Goal: Transaction & Acquisition: Book appointment/travel/reservation

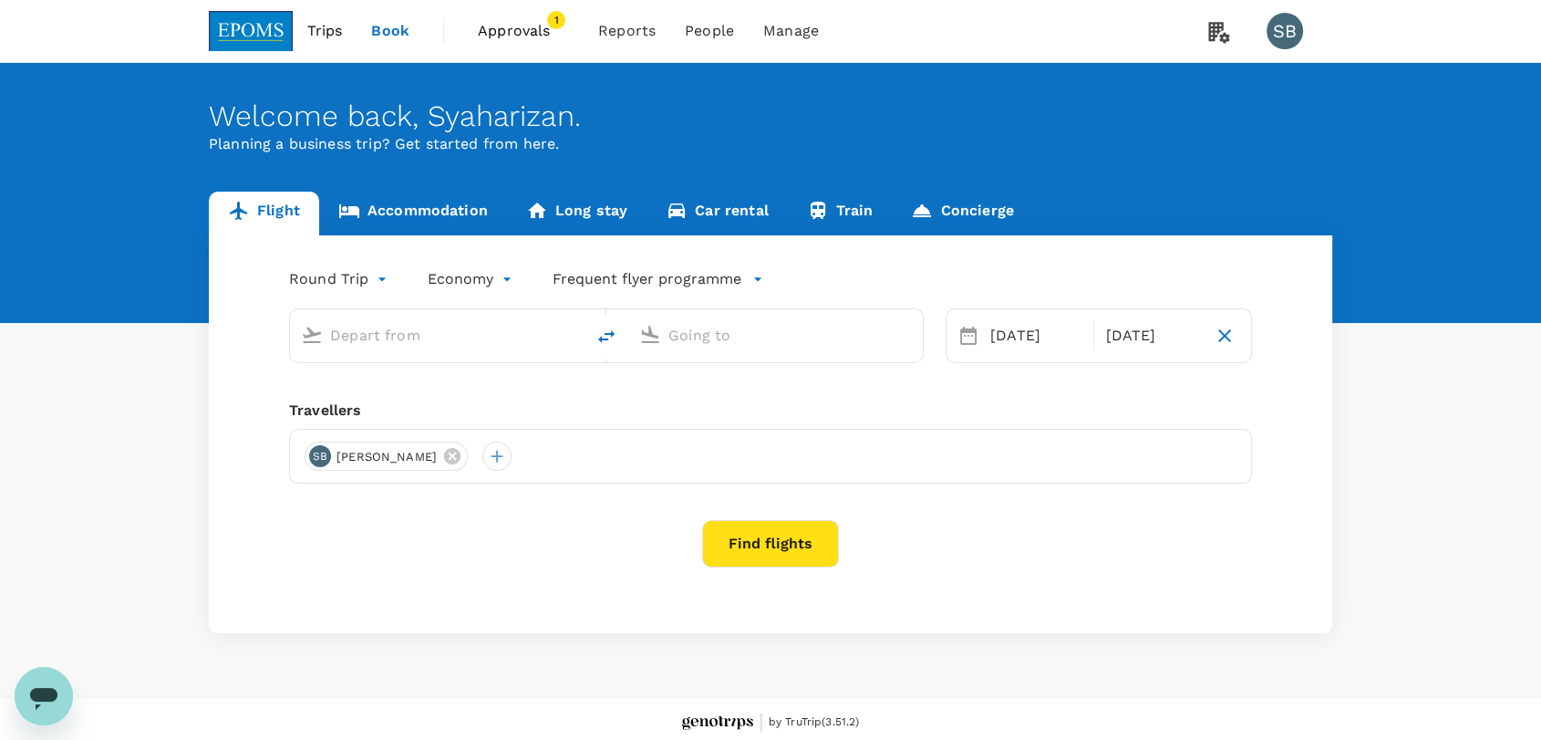
click at [523, 35] on span "Approvals" at bounding box center [523, 31] width 91 height 22
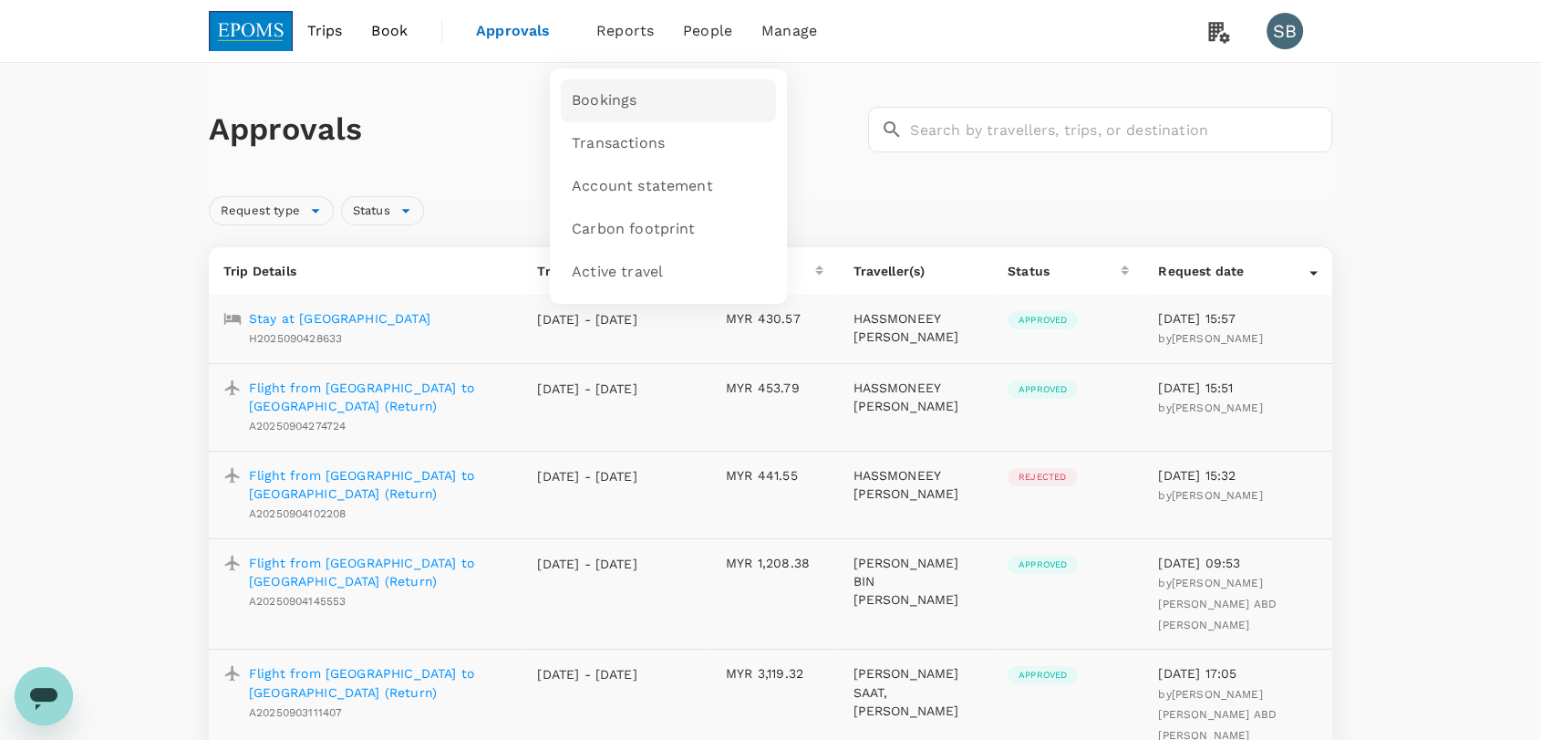
click at [625, 95] on span "Bookings" at bounding box center [604, 100] width 65 height 21
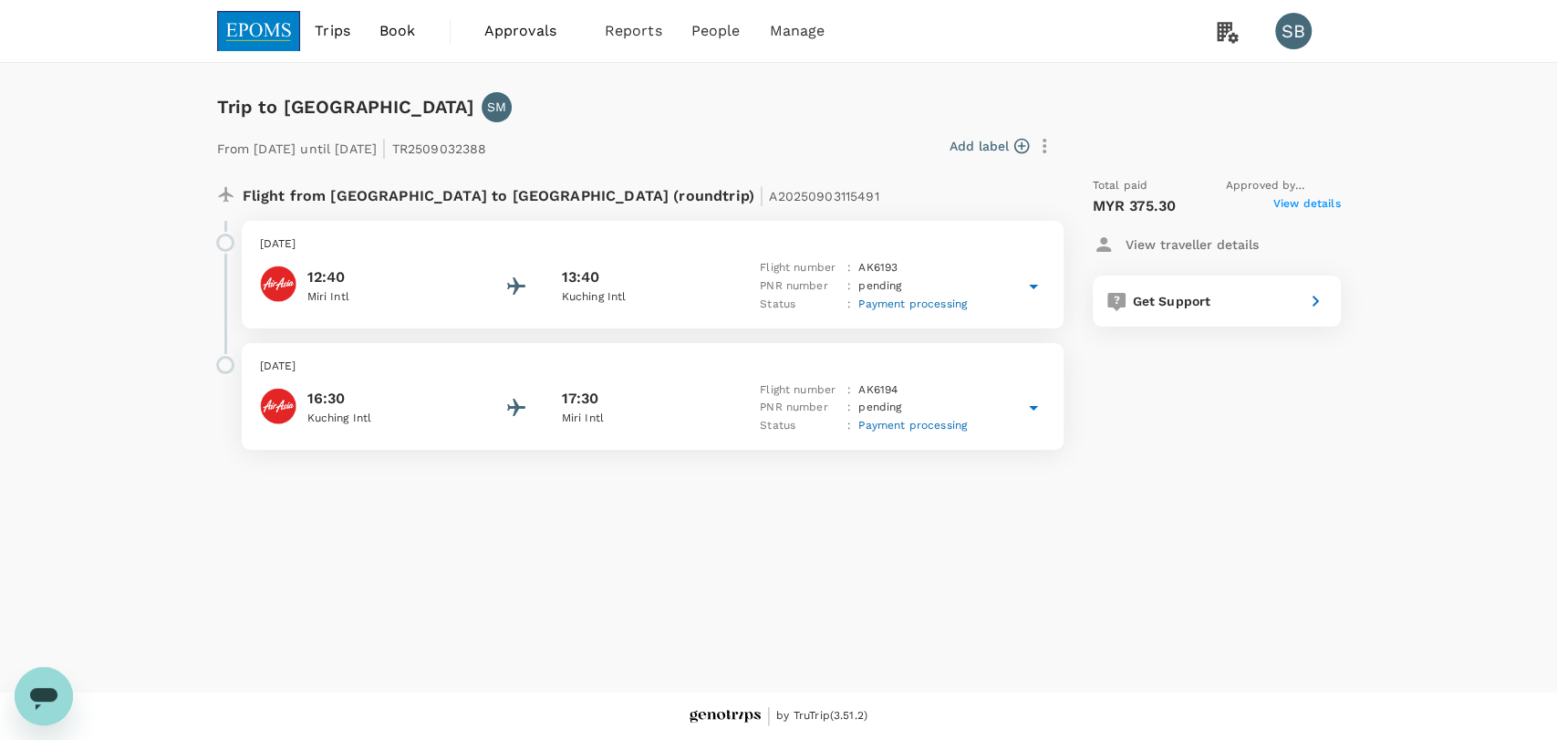
click at [699, 266] on div "13:40" at bounding box center [644, 277] width 164 height 22
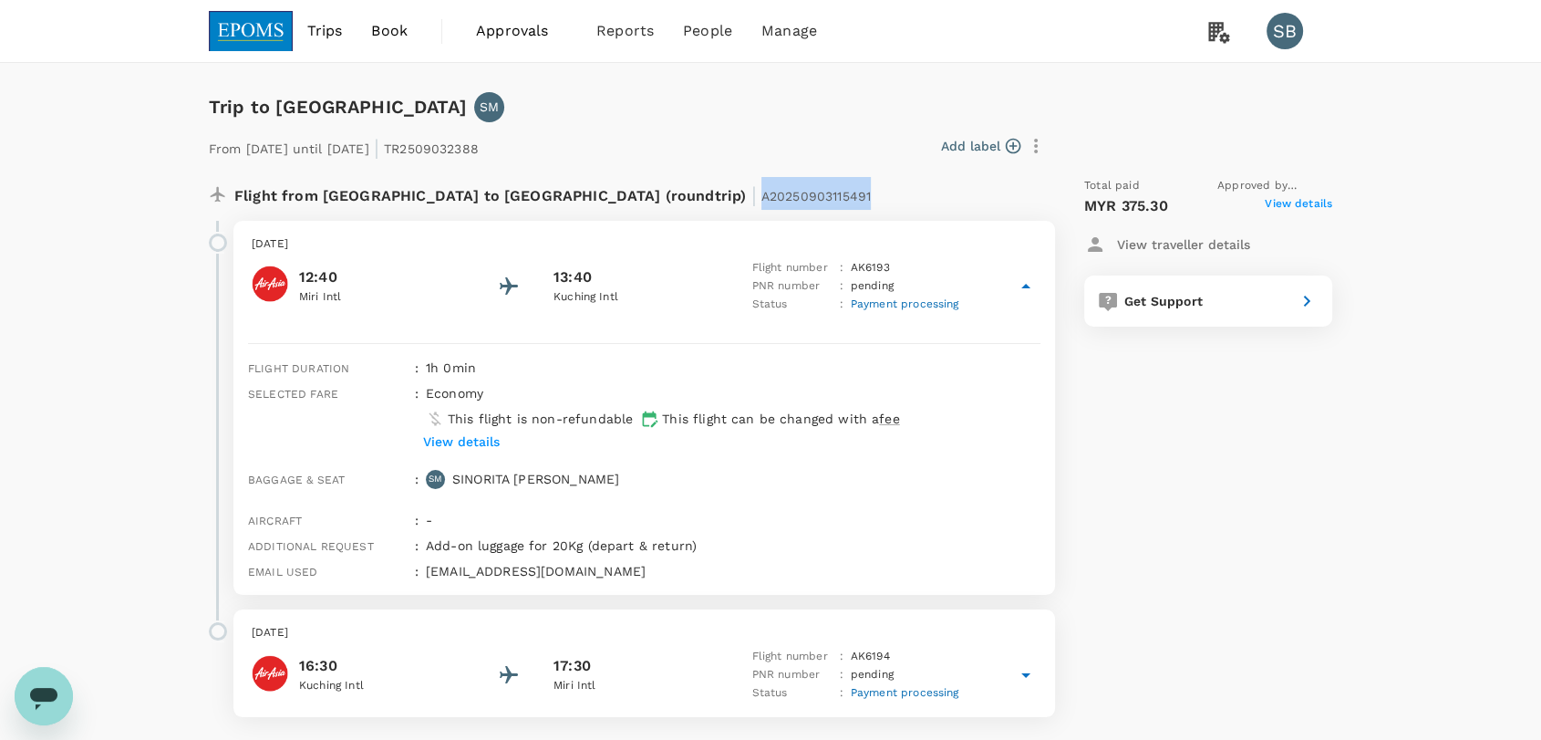
drag, startPoint x: 684, startPoint y: 194, endPoint x: 569, endPoint y: 193, distance: 114.9
click at [569, 193] on div "Flight from [GEOGRAPHIC_DATA] to [GEOGRAPHIC_DATA] (roundtrip) | A20250903115491" at bounding box center [583, 193] width 699 height 33
copy span "A20250903115491"
click at [1174, 606] on div "Total paid Approved by [PERSON_NAME] SAIDIN MYR 375.30 View details View travel…" at bounding box center [1190, 446] width 285 height 569
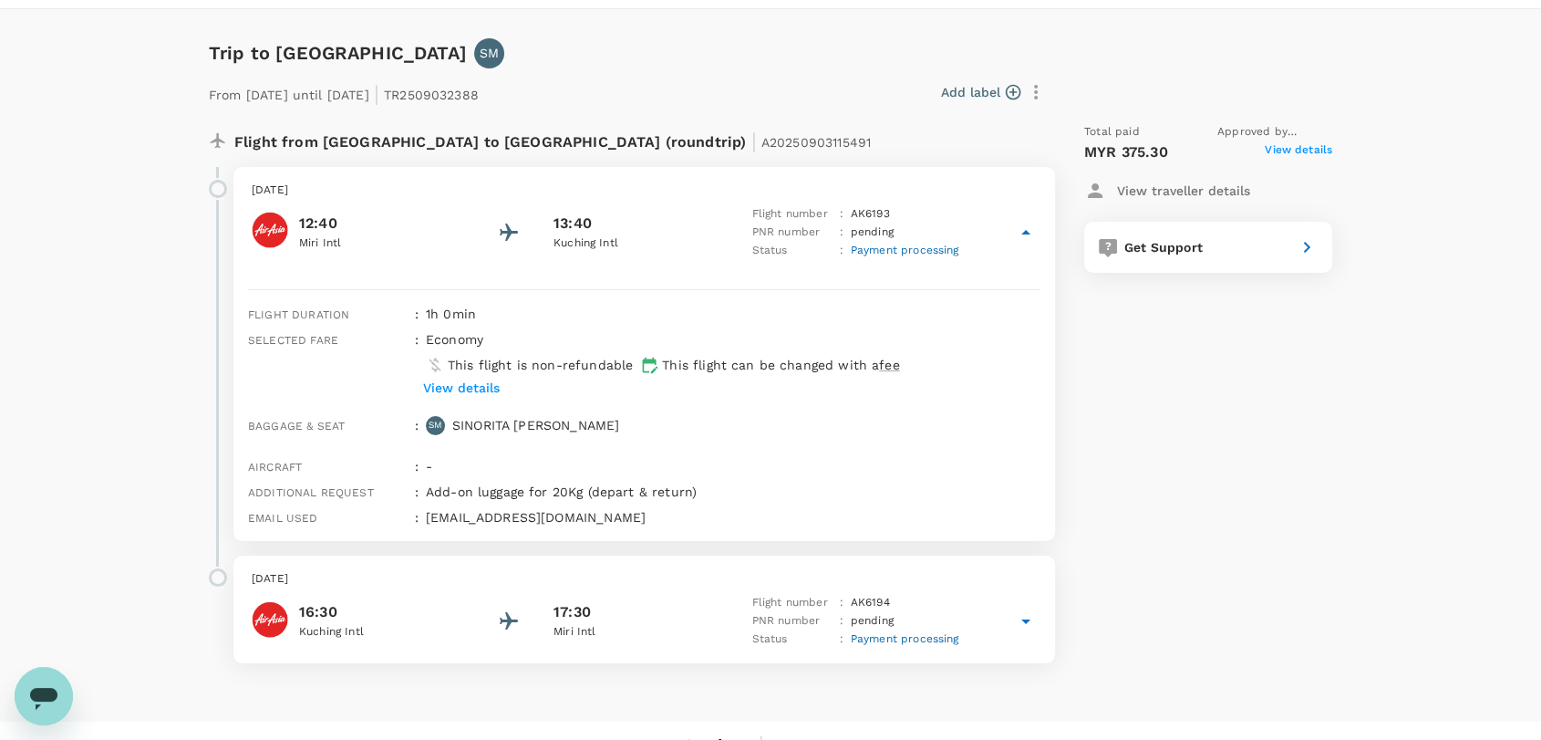
scroll to position [82, 0]
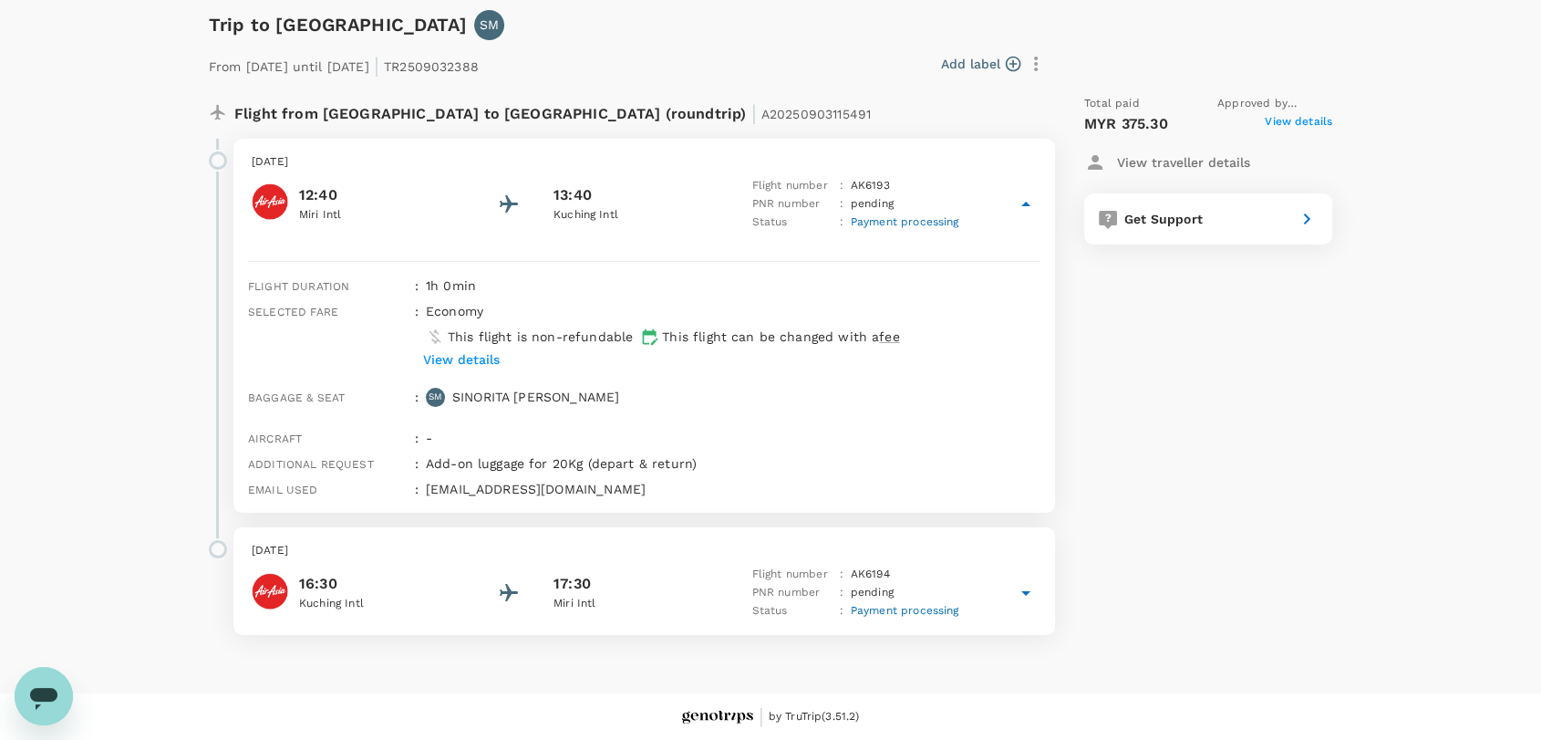
click at [706, 539] on div "[DATE] 16:30 Kuching Intl 17:30 Miri Intl Flight number : AK 6194 PNR number : …" at bounding box center [644, 581] width 822 height 108
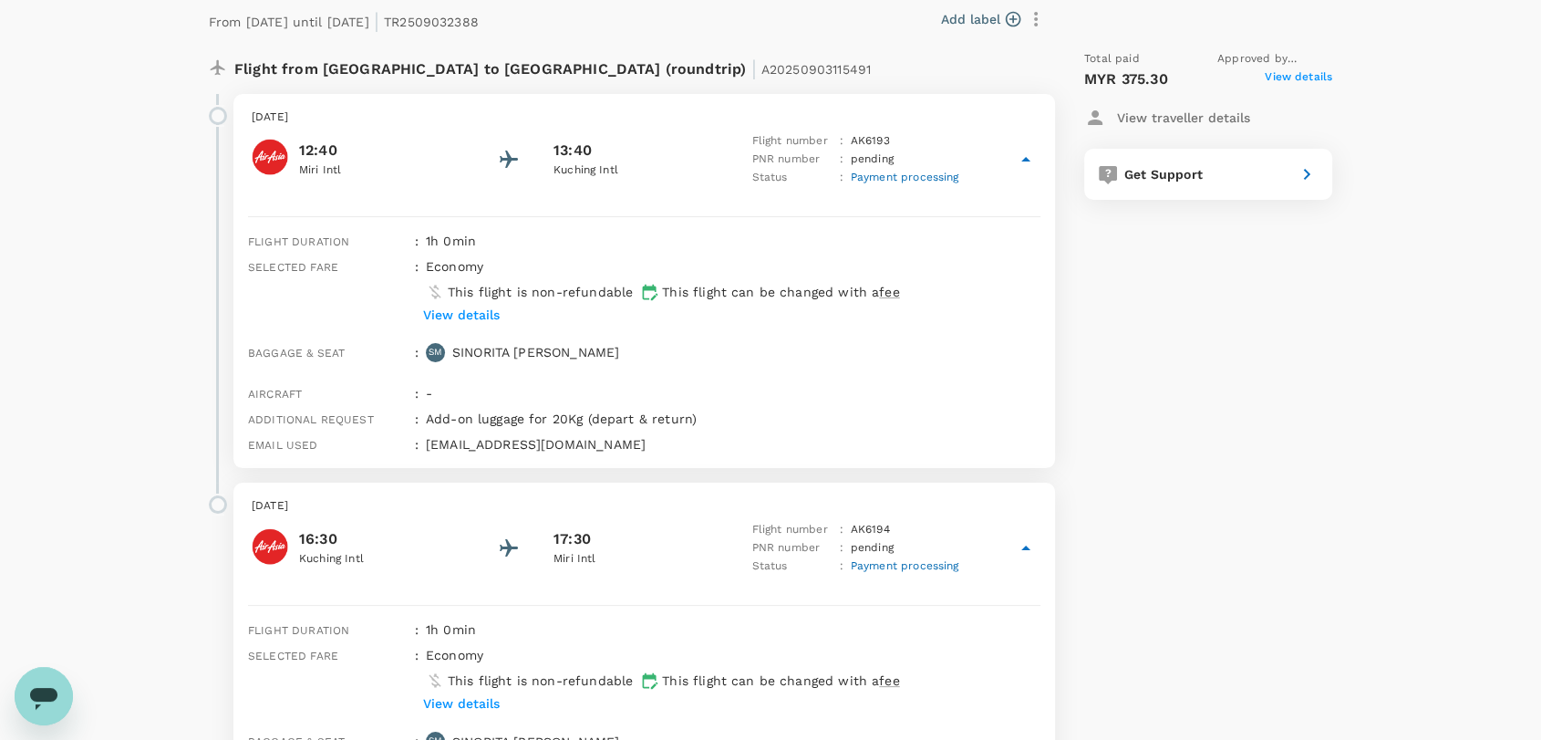
scroll to position [0, 0]
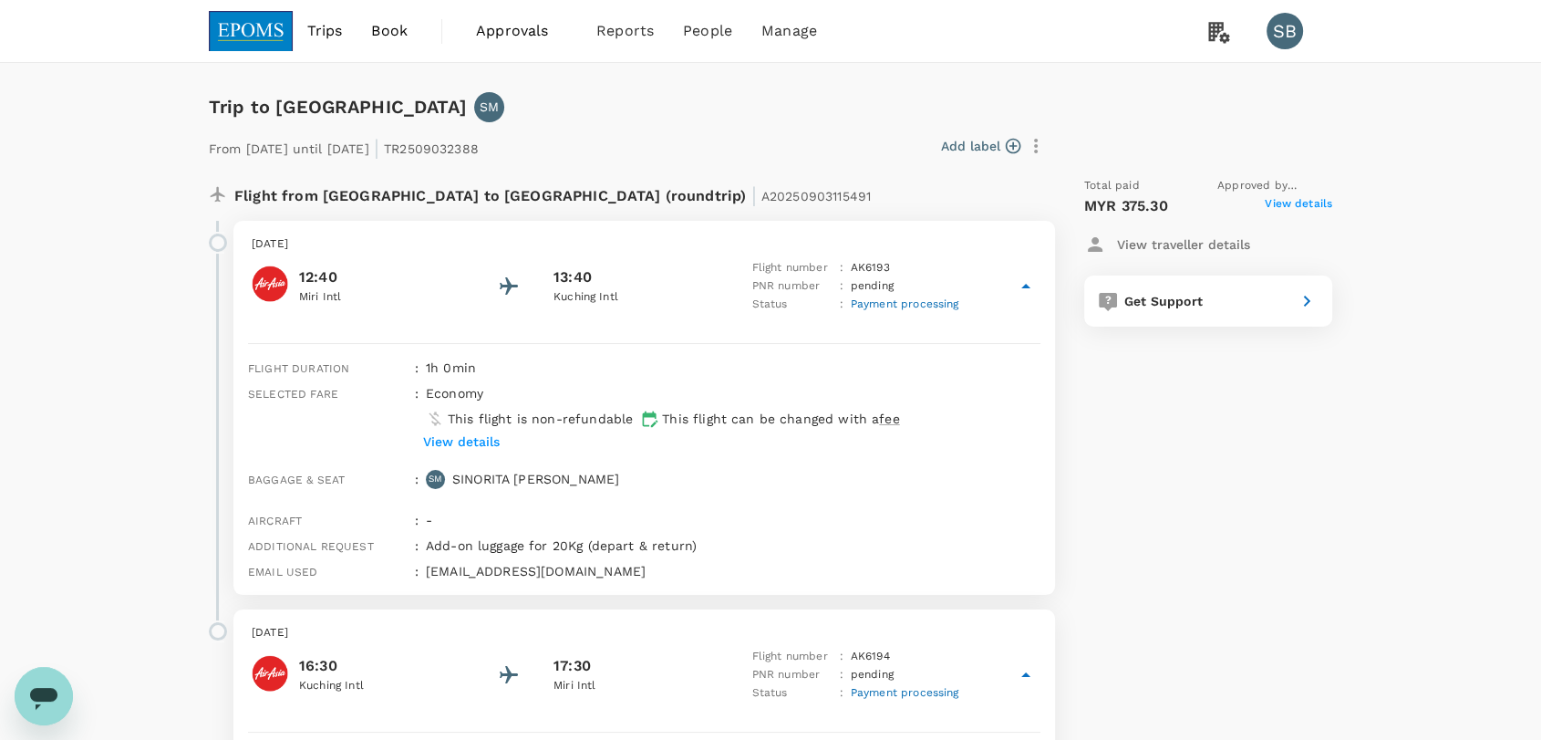
click at [247, 13] on img at bounding box center [251, 31] width 84 height 40
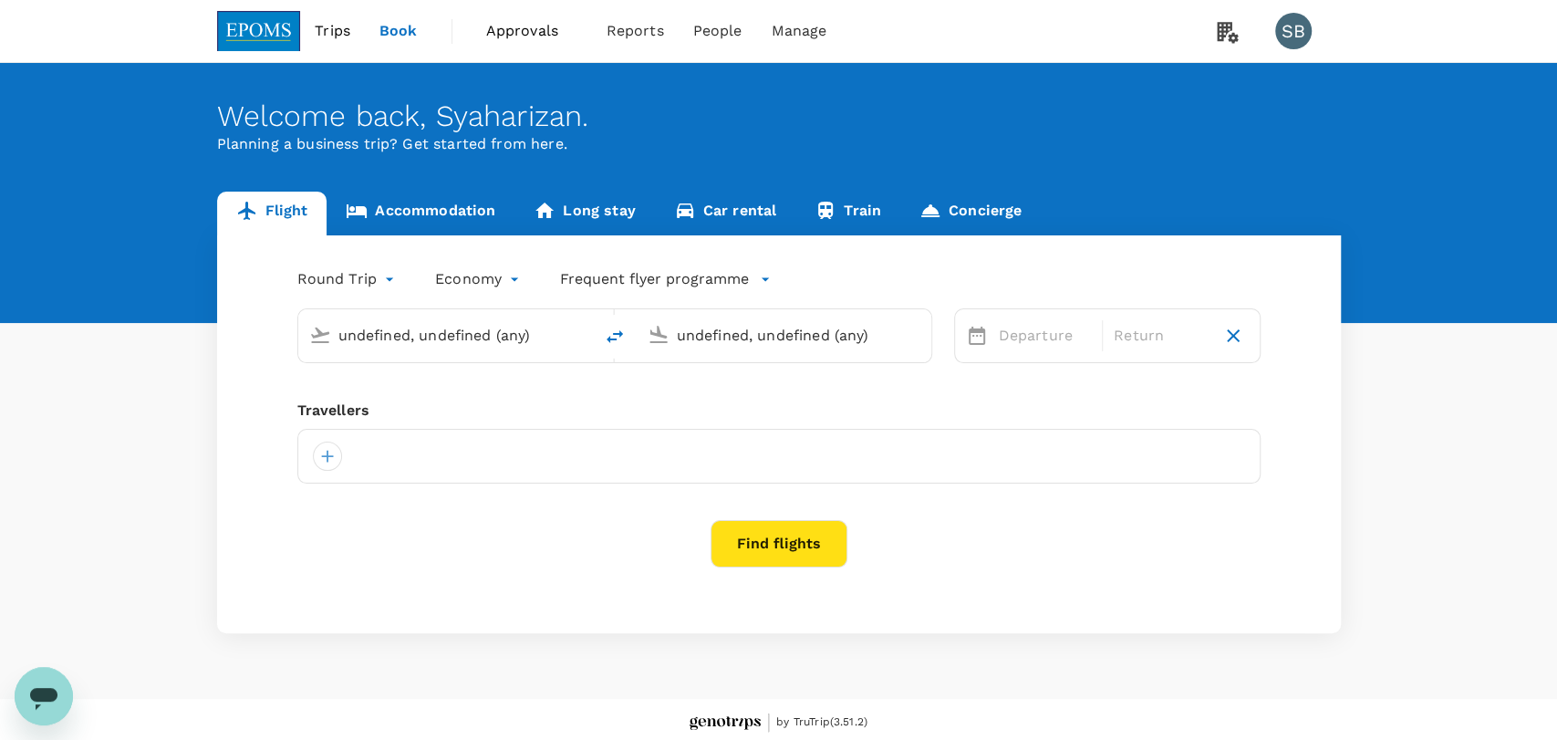
type input "Miri Intl (MYY)"
type input "Kuching Intl (KCH)"
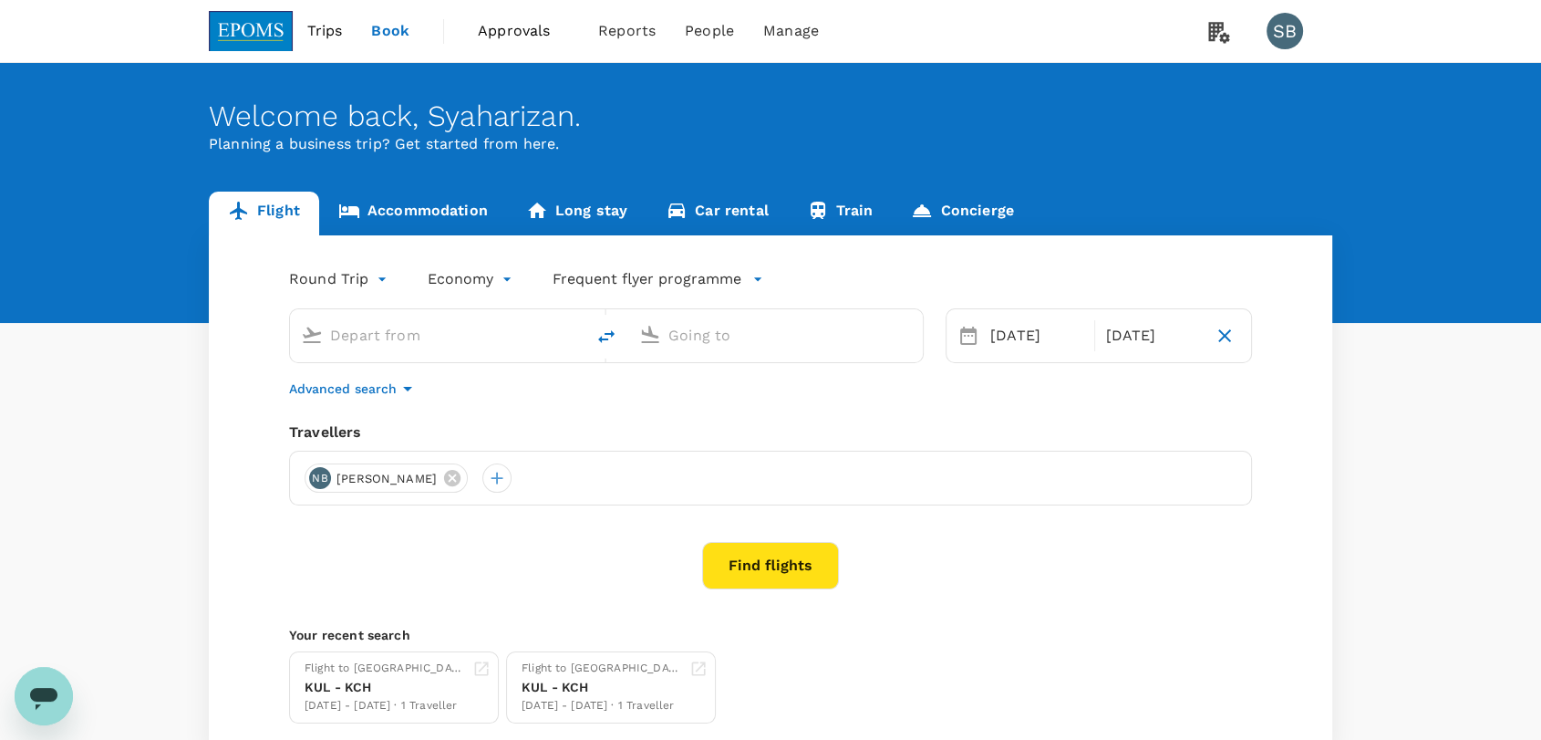
type input "Miri Intl (MYY)"
type input "Kuching Intl (KCH)"
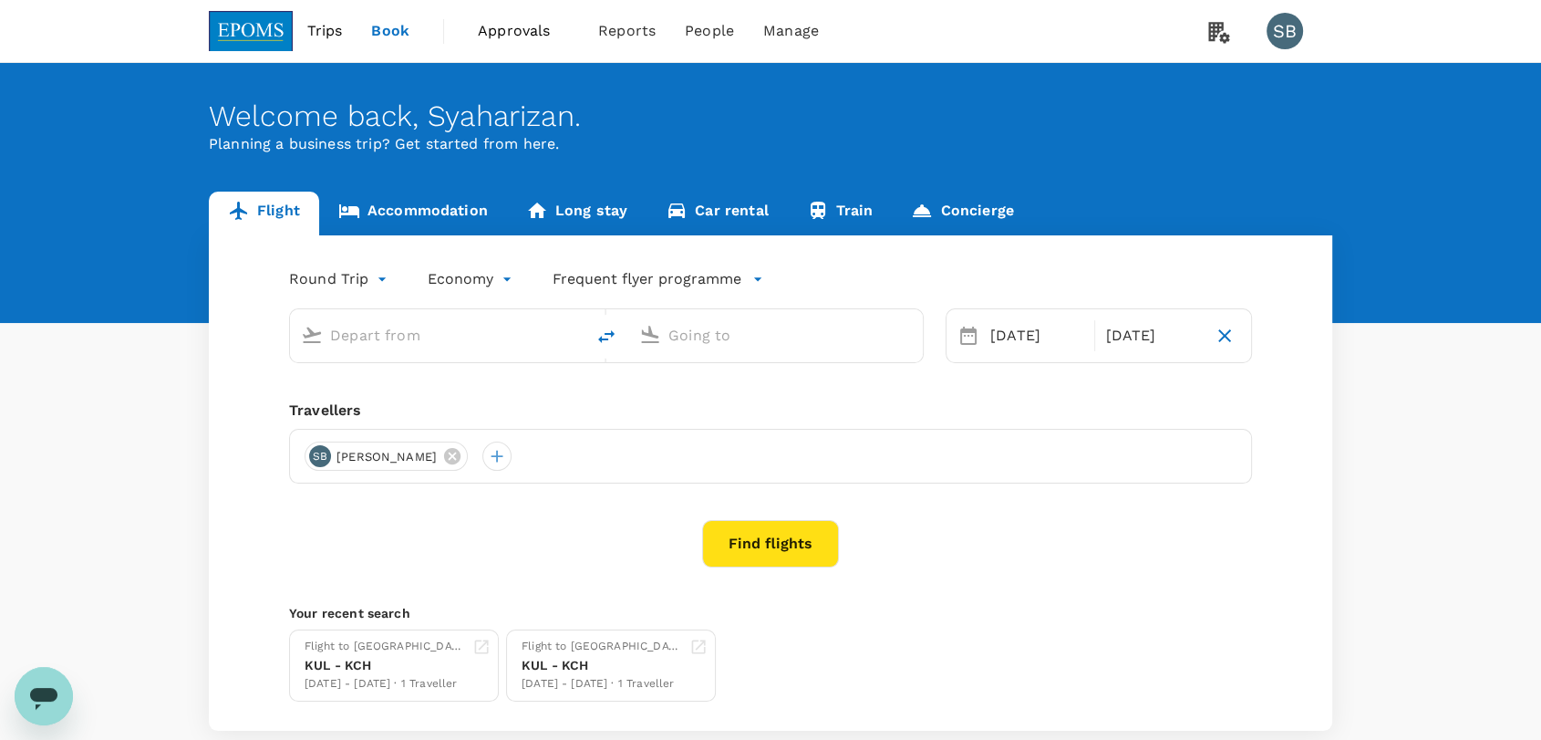
type input "Miri Intl (MYY)"
type input "Kuching Intl (KCH)"
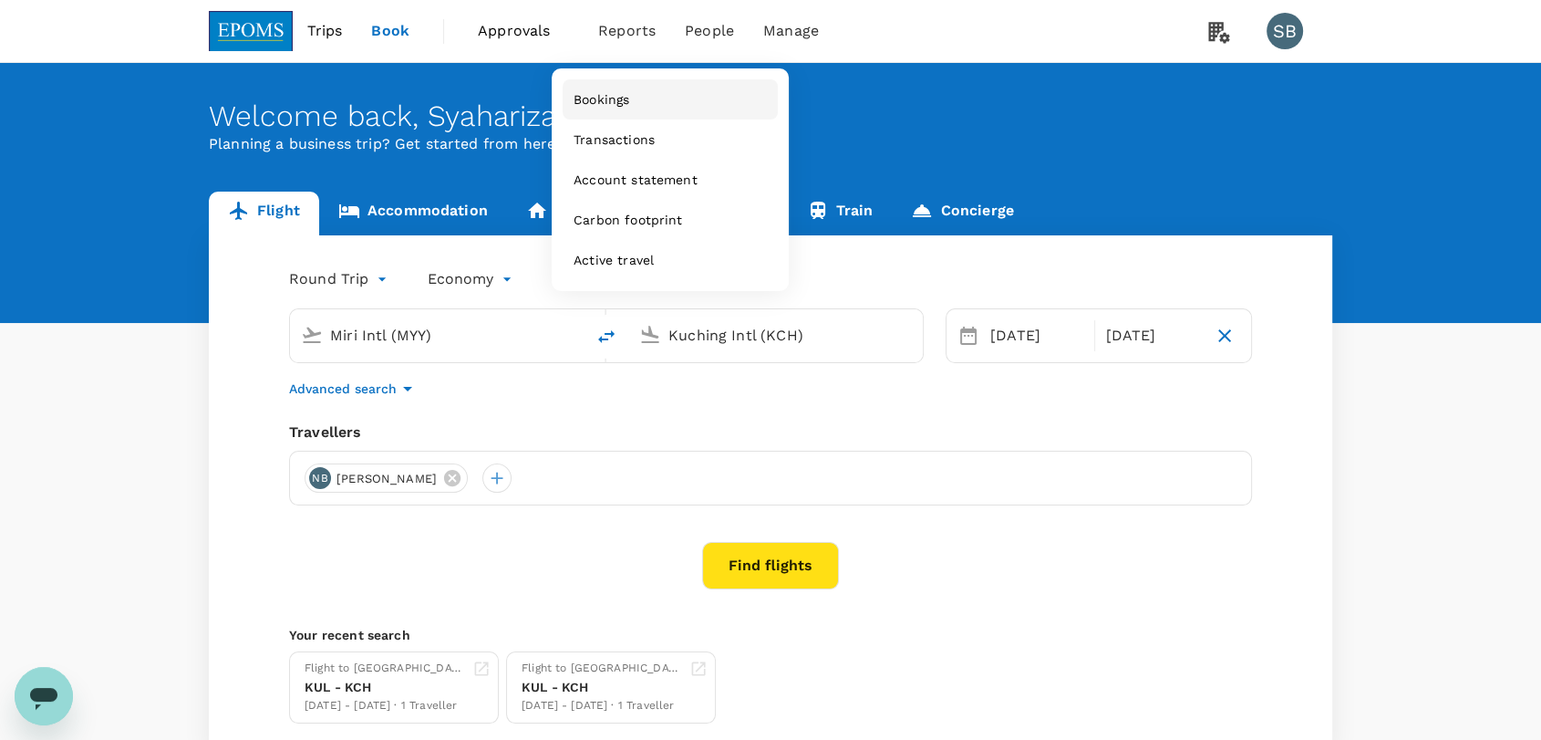
click at [617, 99] on span "Bookings" at bounding box center [602, 99] width 56 height 18
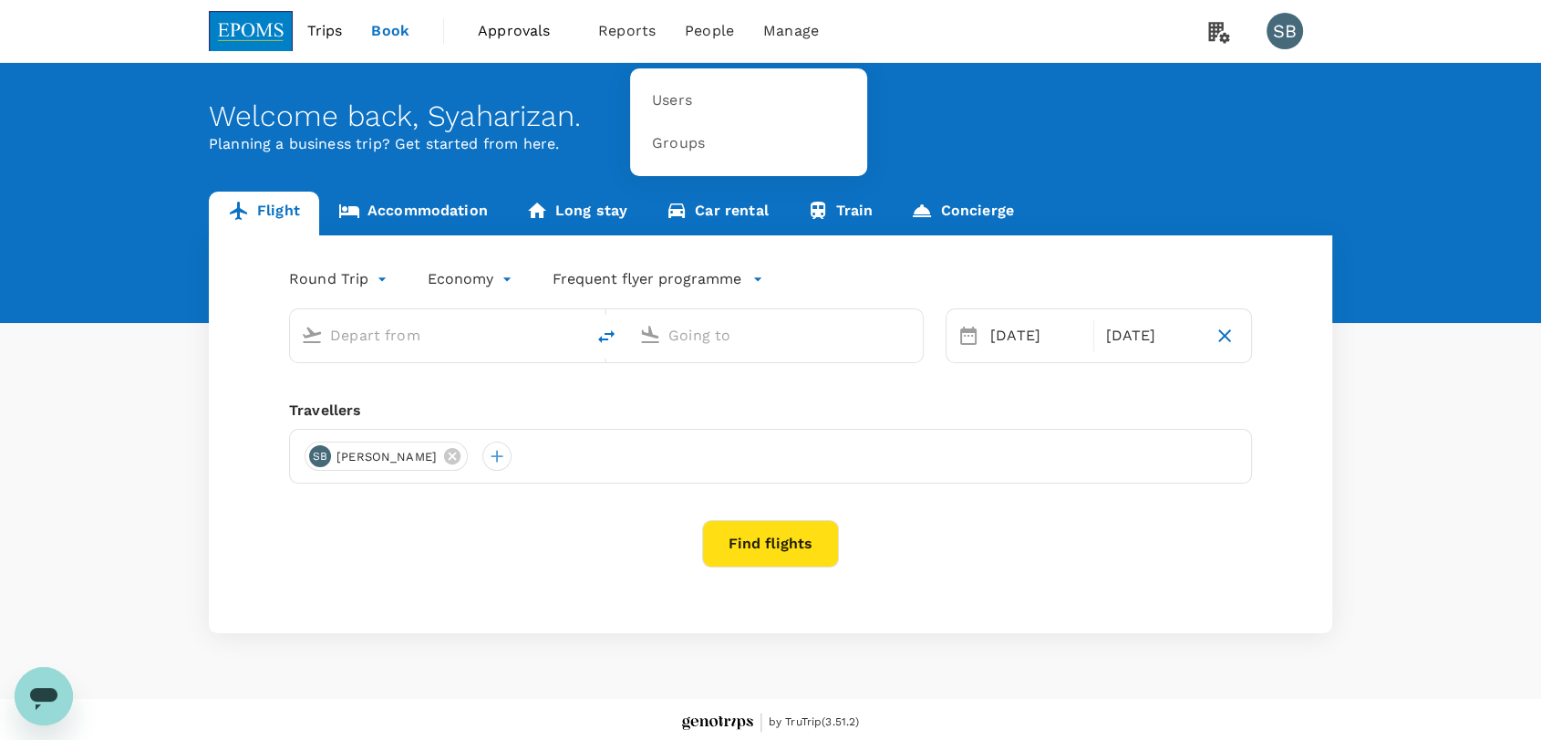
type input "Miri Intl (MYY)"
type input "Kuching Intl (KCH)"
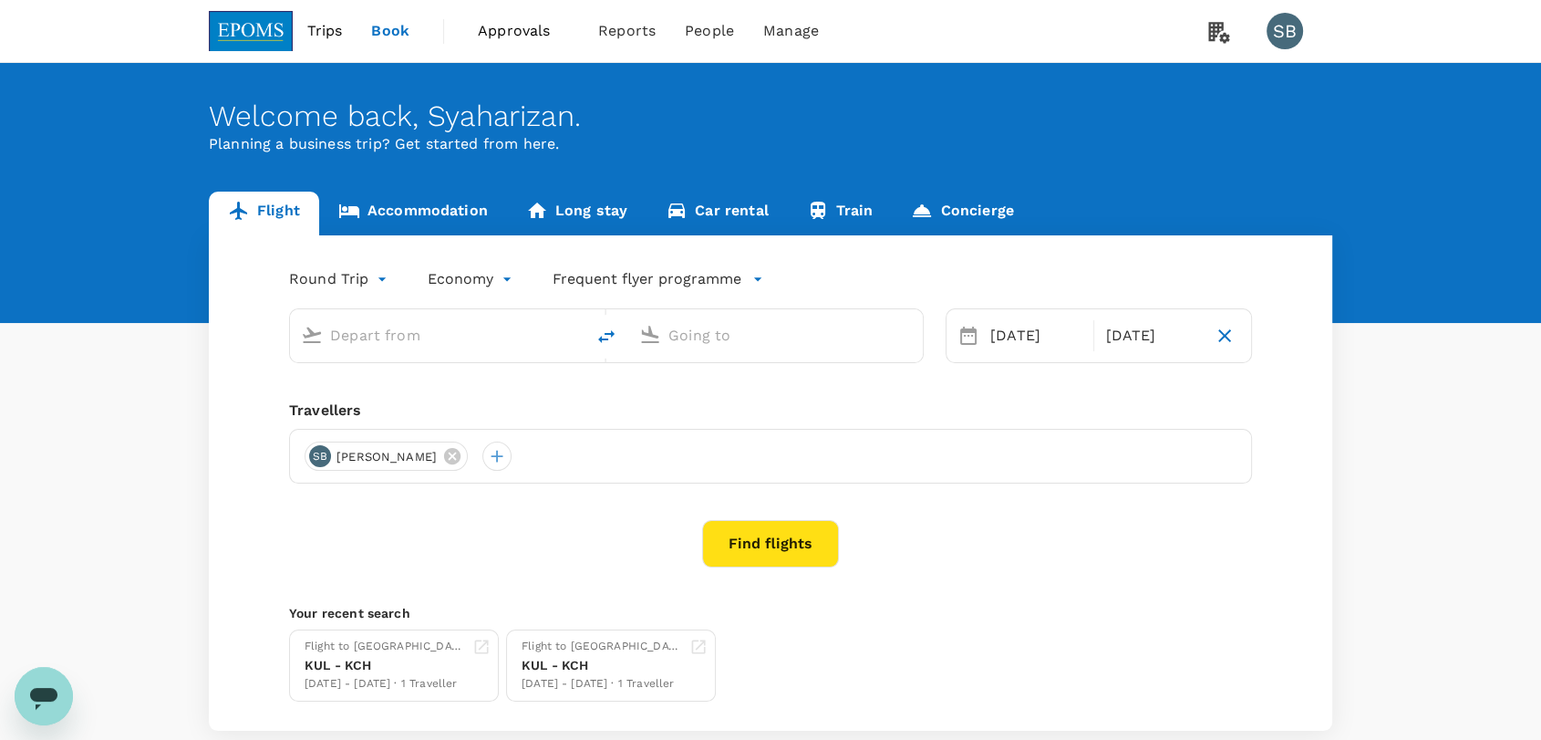
type input "Miri Intl (MYY)"
type input "Kuching Intl (KCH)"
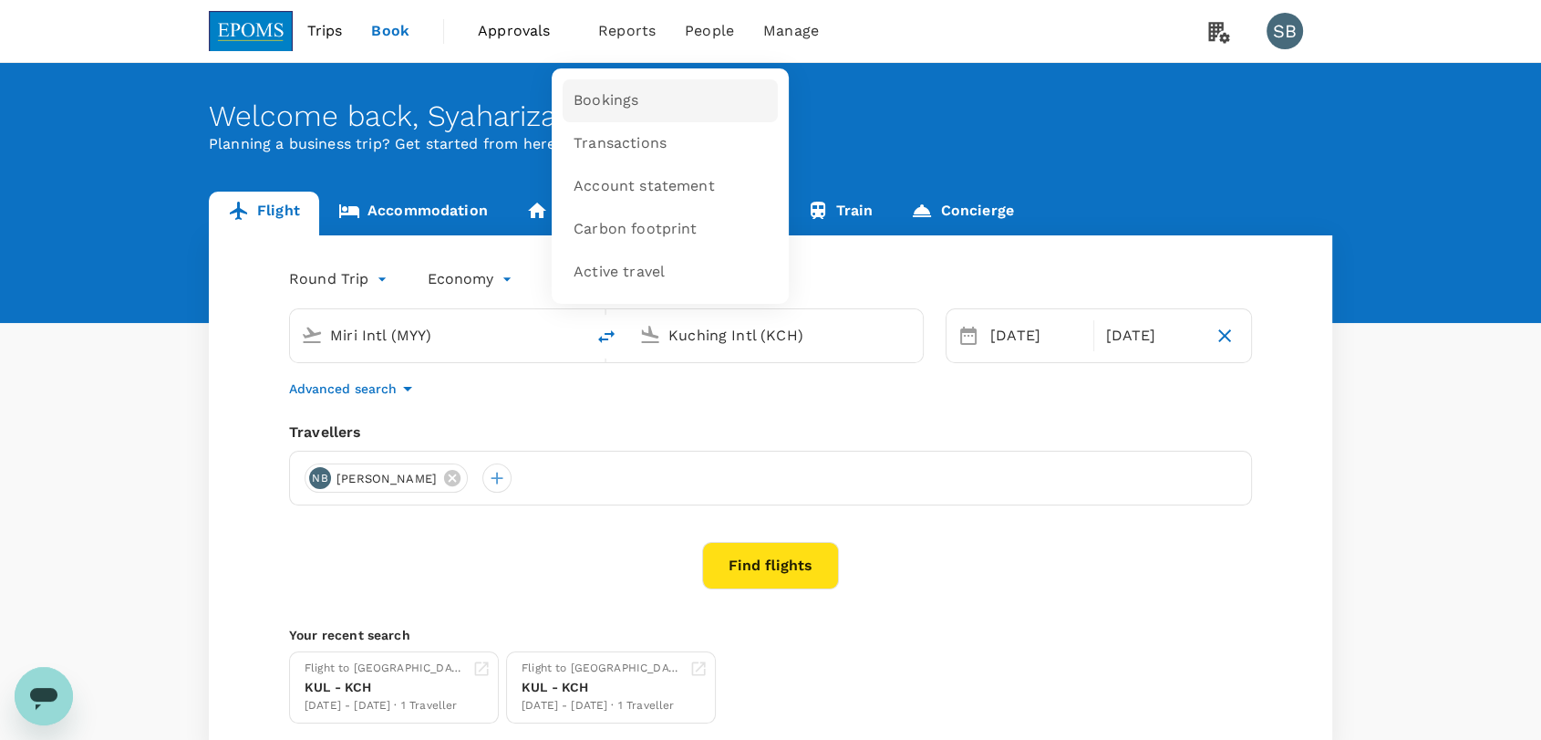
click at [620, 88] on link "Bookings" at bounding box center [670, 100] width 215 height 43
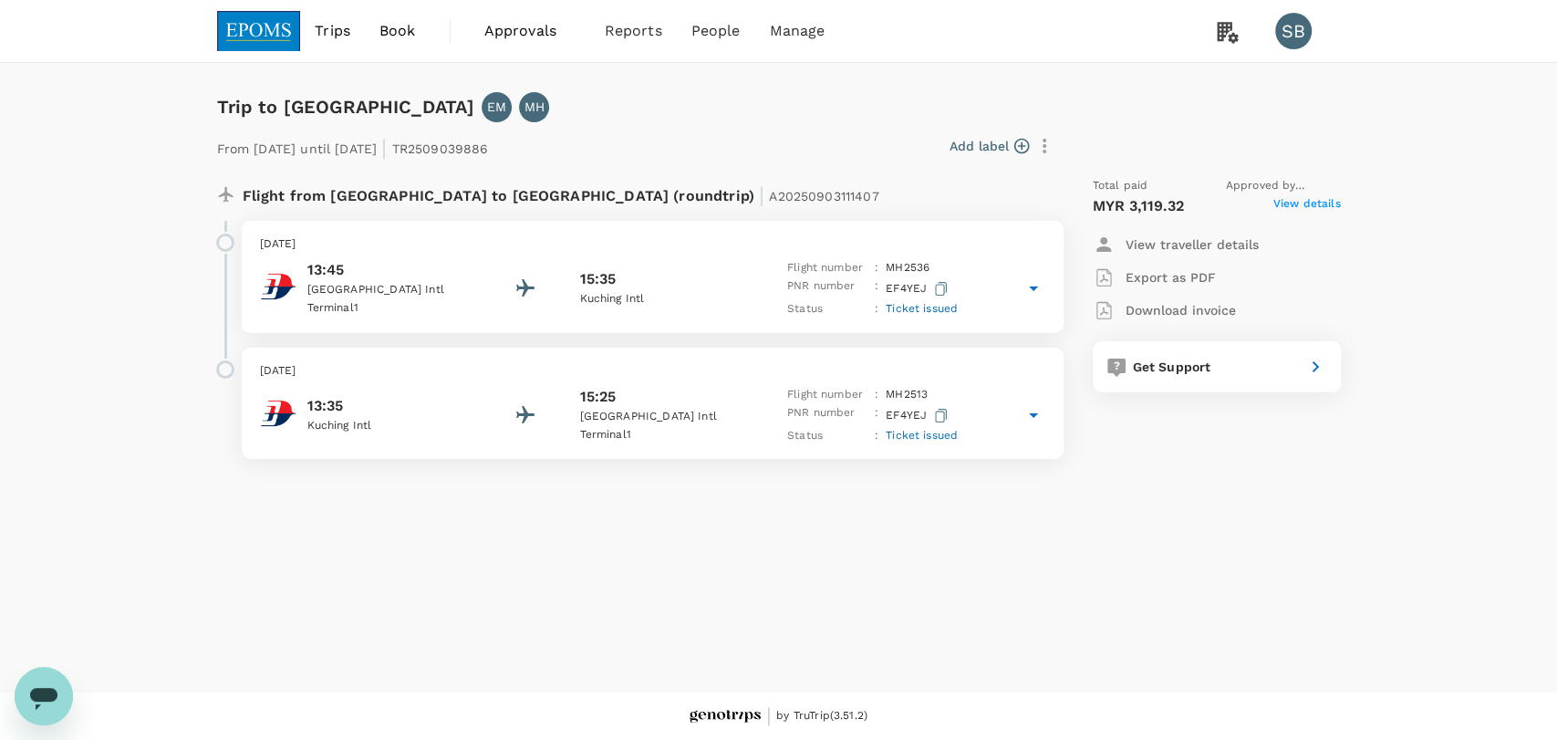
click at [246, 20] on img at bounding box center [259, 31] width 84 height 40
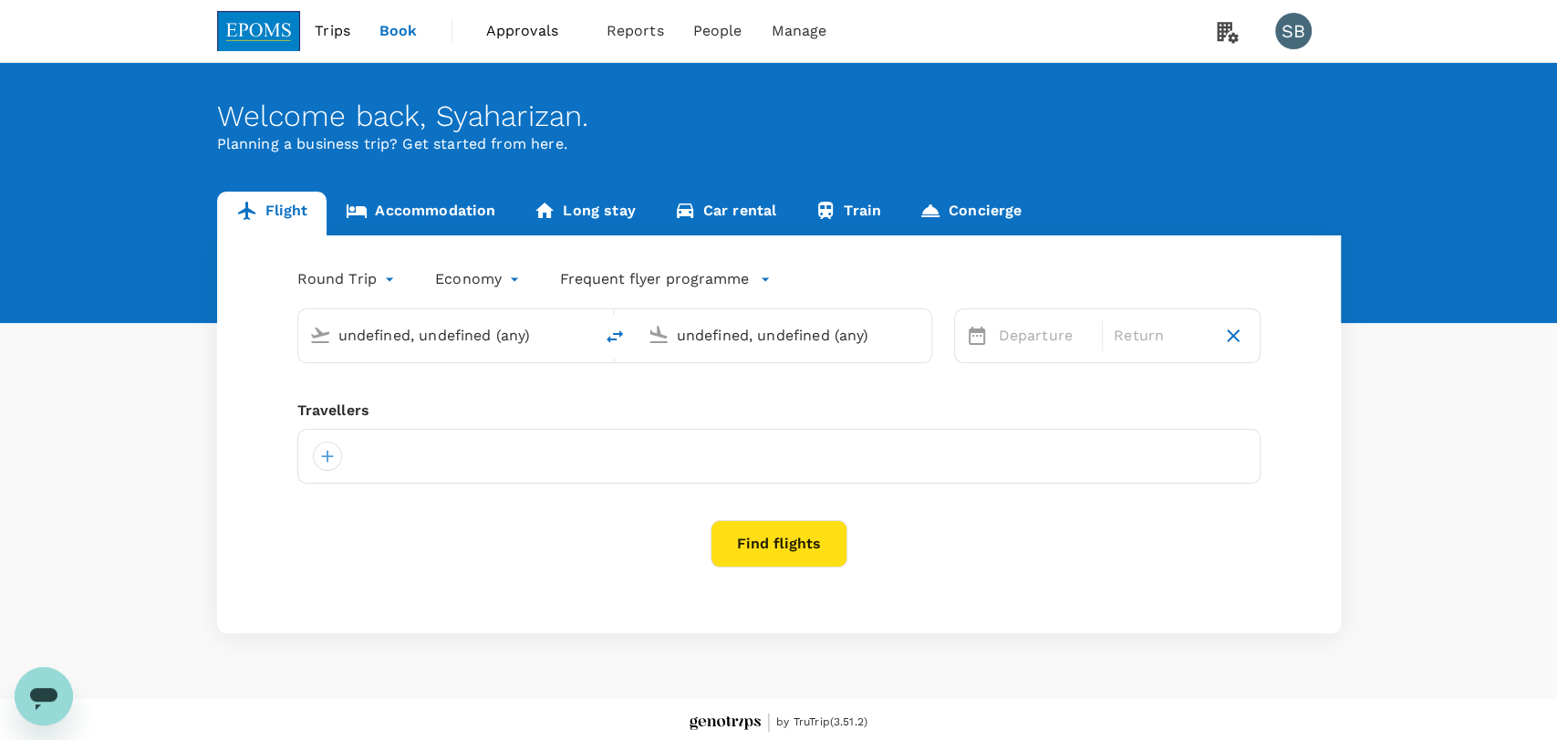
type input "Miri Intl (MYY)"
type input "Kuching Intl (KCH)"
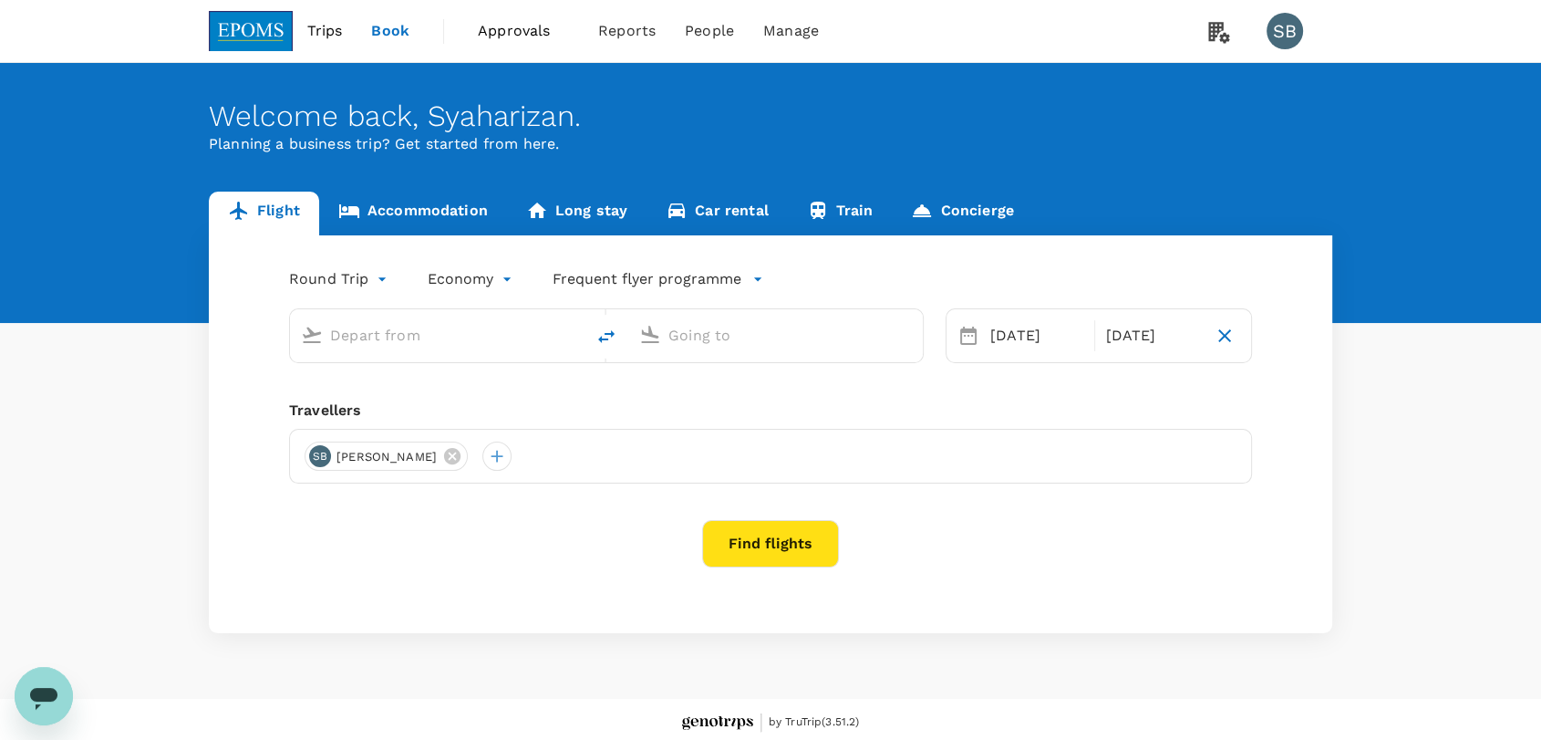
type input "Miri Intl (MYY)"
type input "Kuching Intl (KCH)"
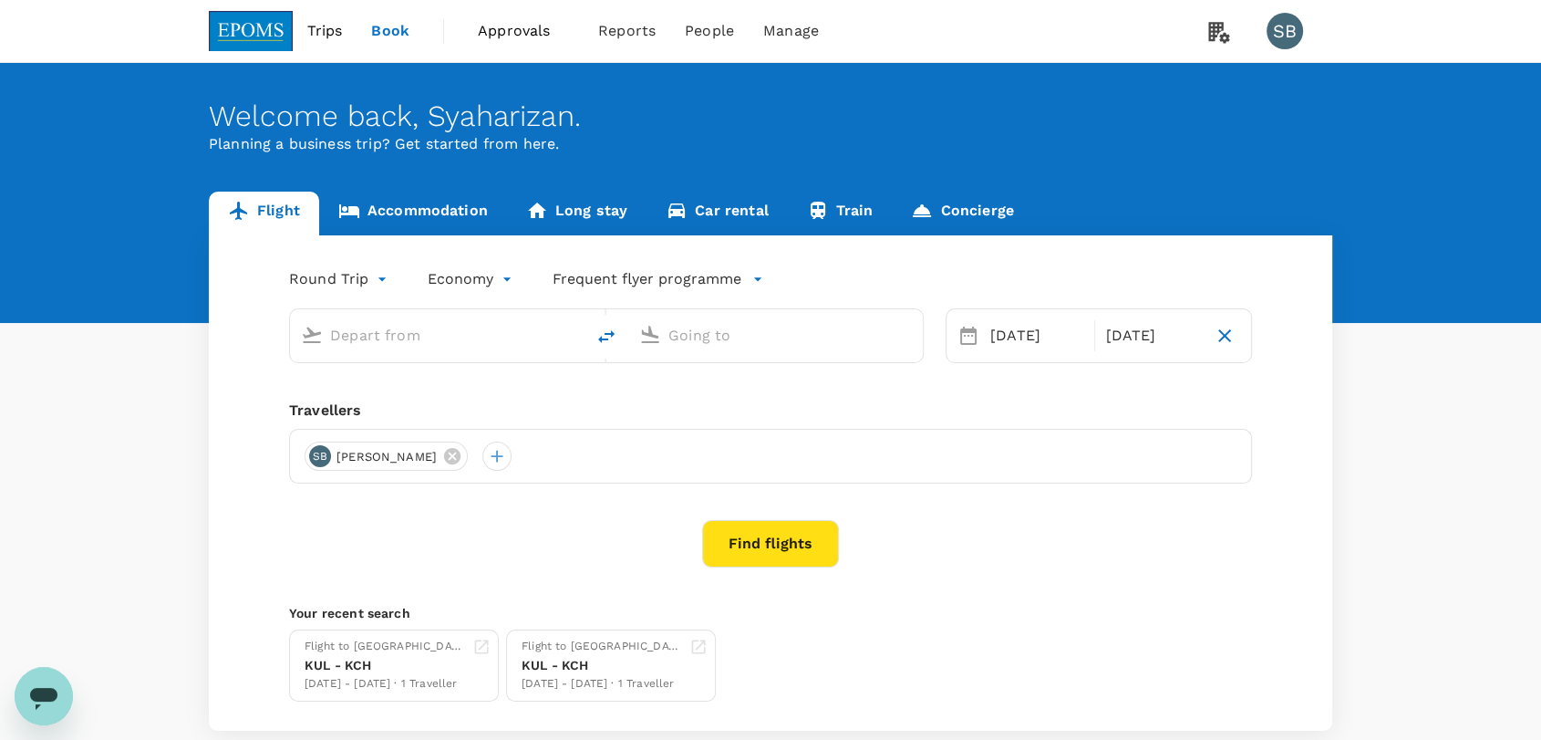
type input "Miri Intl (MYY)"
type input "Kuching Intl (KCH)"
